Goal: Complete application form

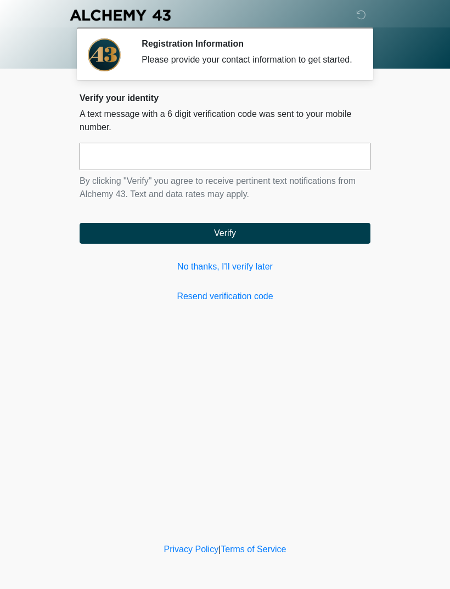
click at [297, 169] on input "text" at bounding box center [225, 156] width 291 height 27
type input "******"
click at [322, 242] on button "Verify" at bounding box center [225, 233] width 291 height 21
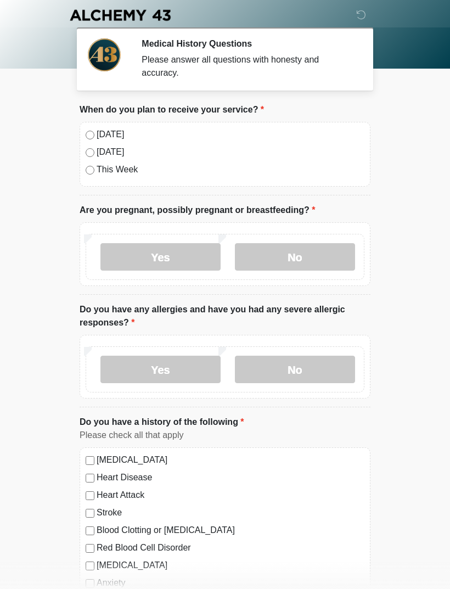
click at [301, 257] on label "No" at bounding box center [295, 256] width 120 height 27
click at [315, 369] on label "No" at bounding box center [295, 369] width 120 height 27
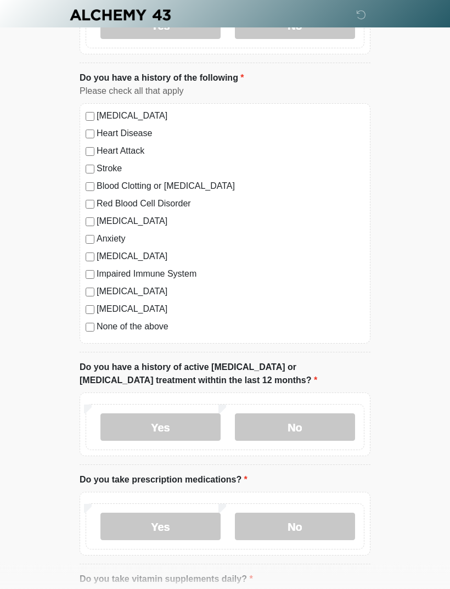
scroll to position [344, 0]
click at [324, 429] on label "No" at bounding box center [295, 426] width 120 height 27
click at [191, 535] on label "Yes" at bounding box center [160, 525] width 120 height 27
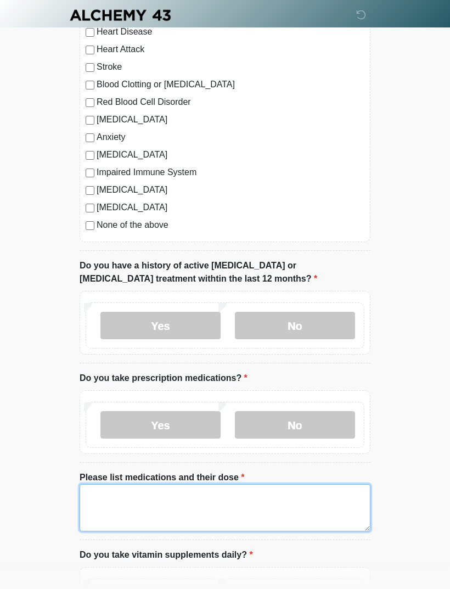
click at [236, 501] on textarea "Please list medications and their dose" at bounding box center [225, 507] width 291 height 47
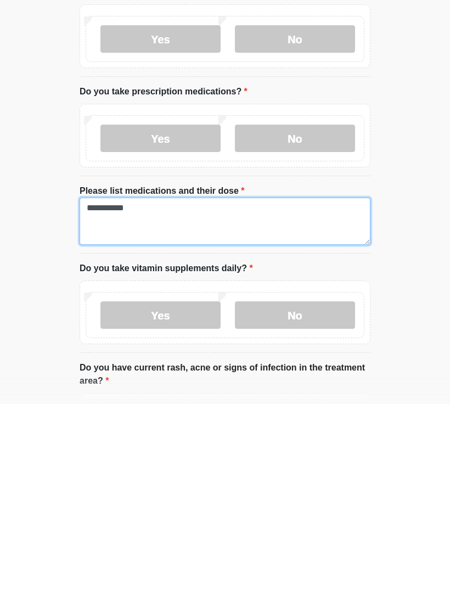
type textarea "**********"
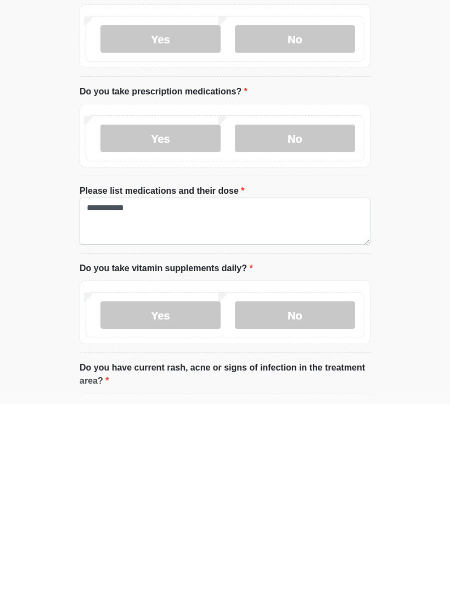
click at [299, 486] on label "No" at bounding box center [295, 499] width 120 height 27
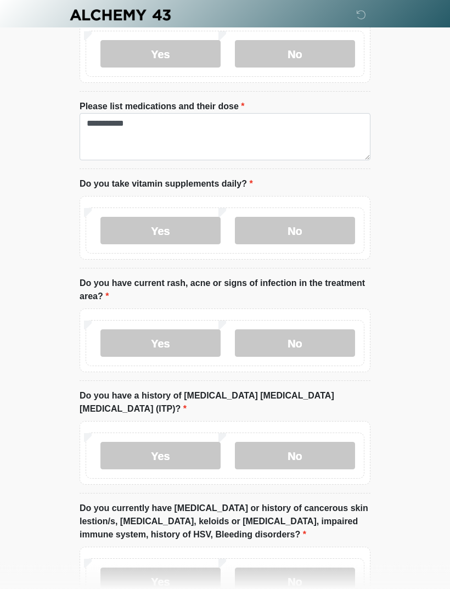
scroll to position [817, 0]
click at [321, 337] on label "No" at bounding box center [295, 342] width 120 height 27
click at [319, 442] on label "No" at bounding box center [295, 455] width 120 height 27
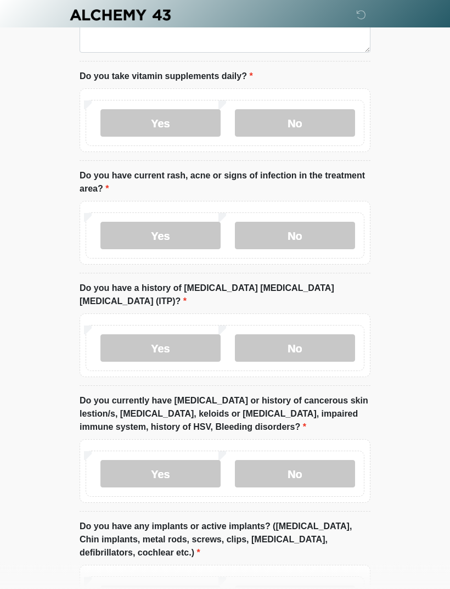
scroll to position [935, 0]
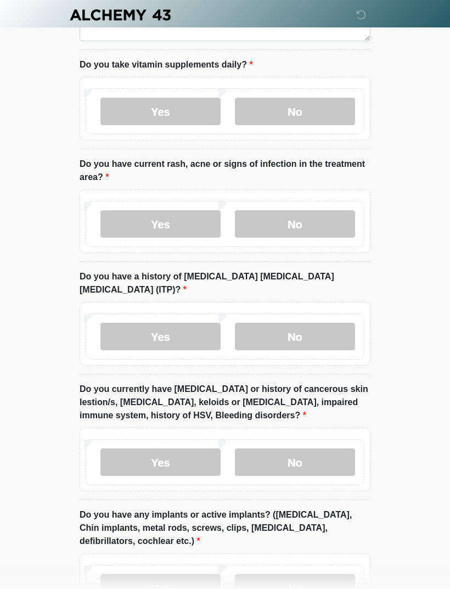
click at [315, 449] on label "No" at bounding box center [295, 462] width 120 height 27
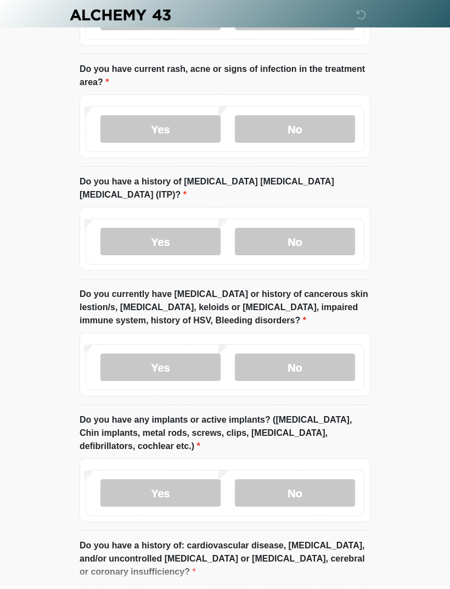
scroll to position [1045, 0]
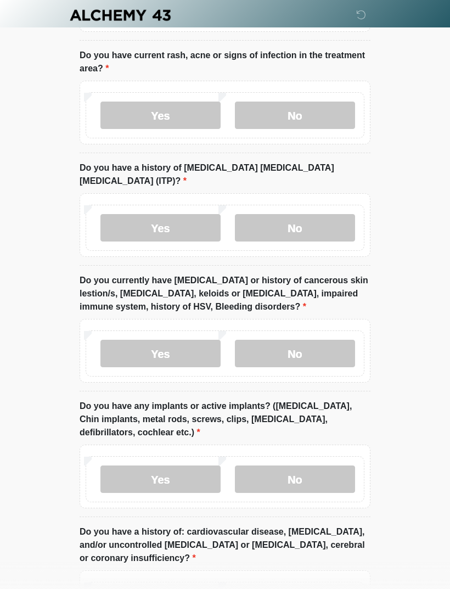
click at [325, 465] on label "No" at bounding box center [295, 478] width 120 height 27
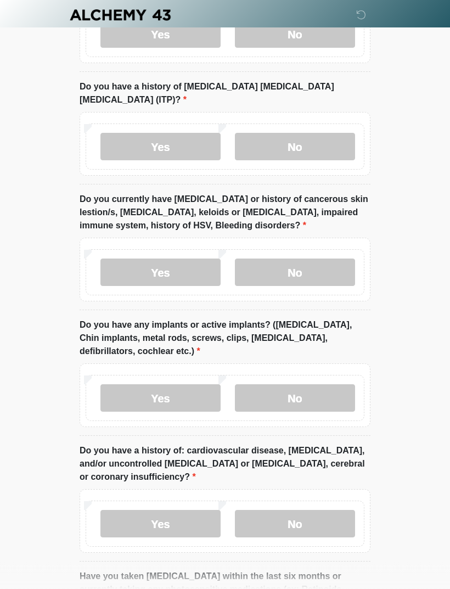
scroll to position [1127, 0]
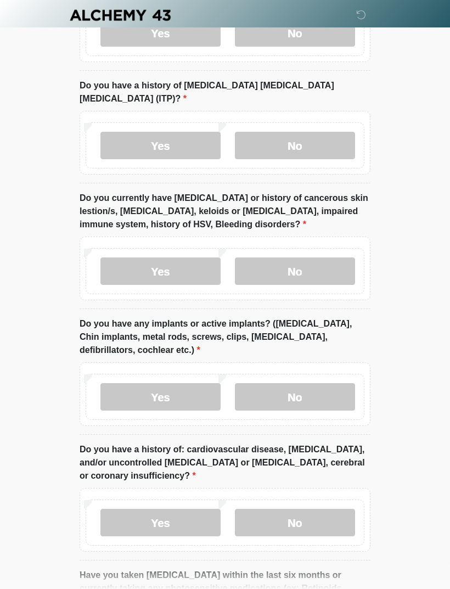
click at [317, 509] on label "No" at bounding box center [295, 522] width 120 height 27
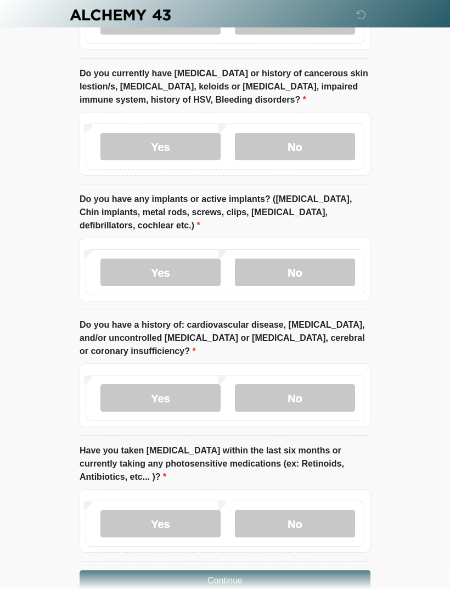
scroll to position [1261, 0]
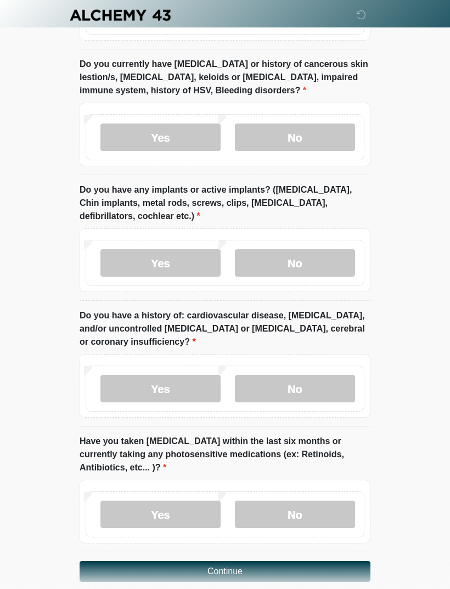
click at [311, 501] on label "No" at bounding box center [295, 514] width 120 height 27
click at [312, 561] on button "Continue" at bounding box center [225, 571] width 291 height 21
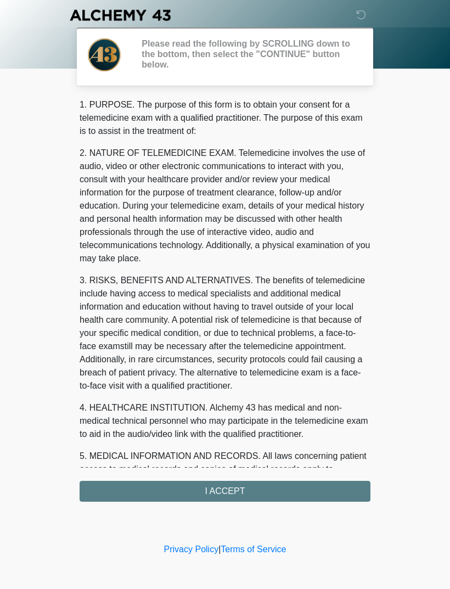
scroll to position [0, 0]
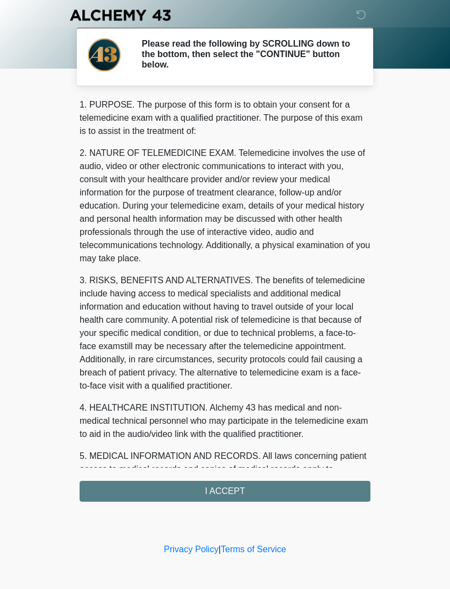
click at [296, 492] on div "1. PURPOSE. The purpose of this form is to obtain your consent for a telemedici…" at bounding box center [225, 299] width 291 height 403
click at [271, 484] on div "1. PURPOSE. The purpose of this form is to obtain your consent for a telemedici…" at bounding box center [225, 299] width 291 height 403
click at [233, 494] on div "1. PURPOSE. The purpose of this form is to obtain your consent for a telemedici…" at bounding box center [225, 299] width 291 height 403
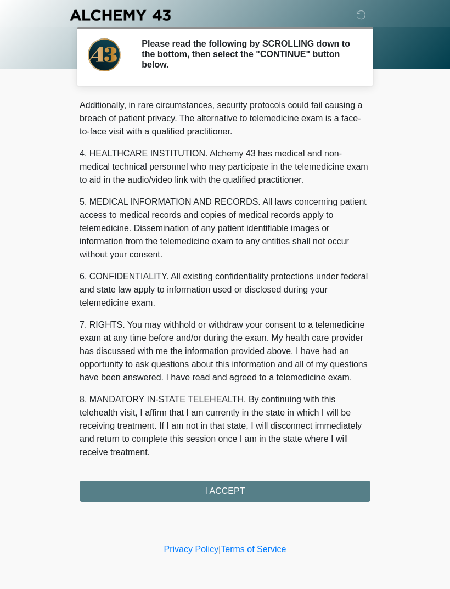
click at [246, 491] on button "I ACCEPT" at bounding box center [225, 491] width 291 height 21
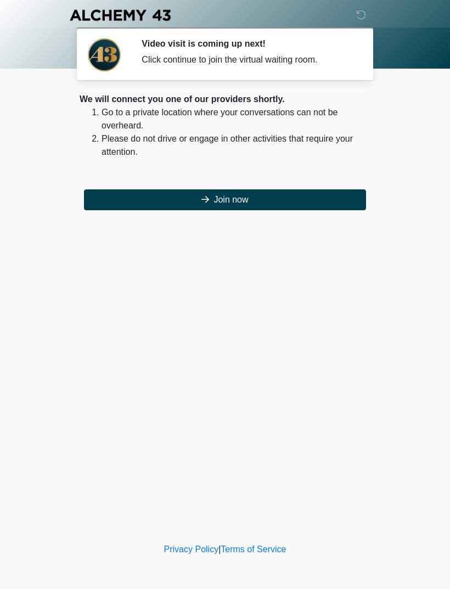
click at [282, 206] on button "Join now" at bounding box center [225, 199] width 282 height 21
